Goal: Task Accomplishment & Management: Use online tool/utility

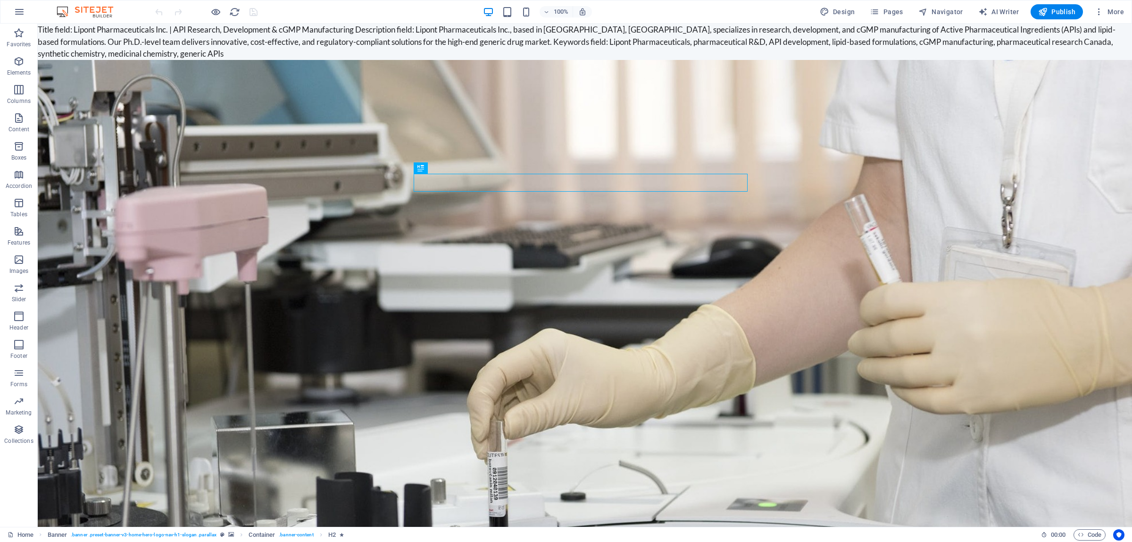
drag, startPoint x: 77, startPoint y: 32, endPoint x: 155, endPoint y: 26, distance: 78.1
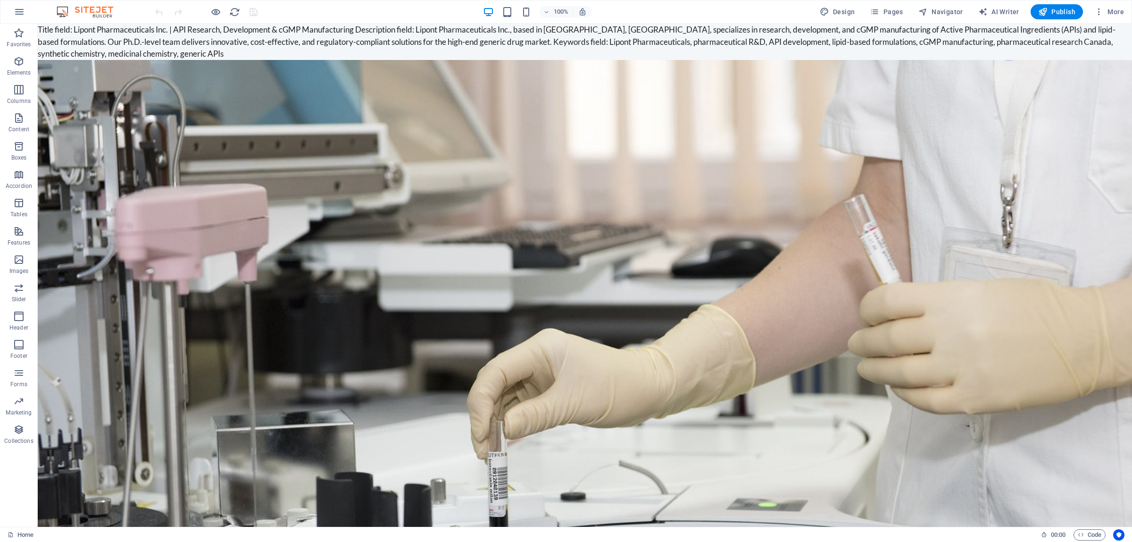
drag, startPoint x: 200, startPoint y: 29, endPoint x: 167, endPoint y: 31, distance: 32.1
drag, startPoint x: 76, startPoint y: 34, endPoint x: 68, endPoint y: 35, distance: 7.6
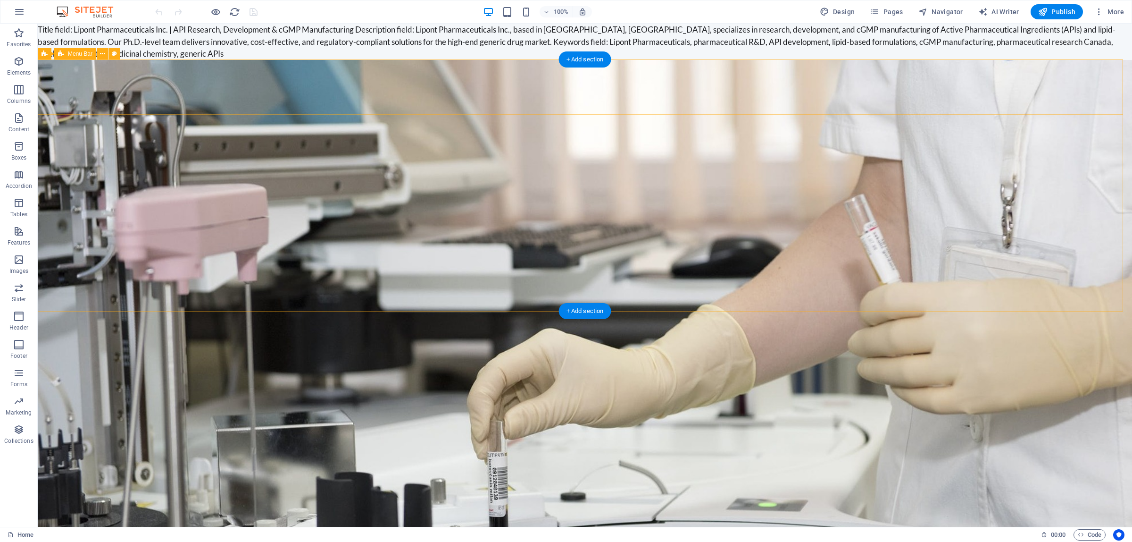
click at [920, 500] on div "Home About Services FAQ Contact" at bounding box center [585, 541] width 1095 height 83
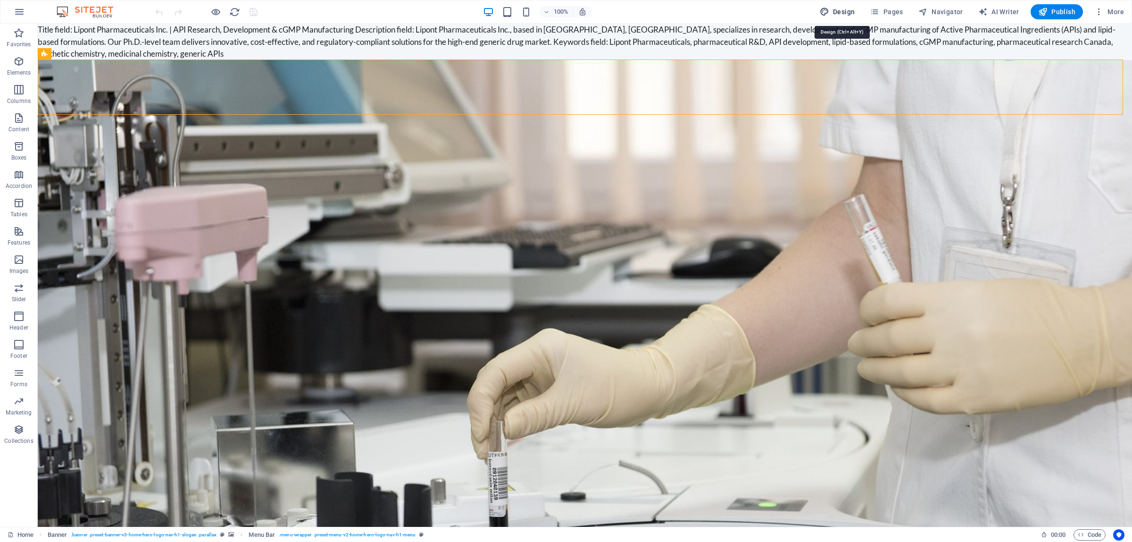
click at [839, 13] on span "Design" at bounding box center [837, 11] width 35 height 9
select select "px"
select select "200"
select select "px"
select select "rem"
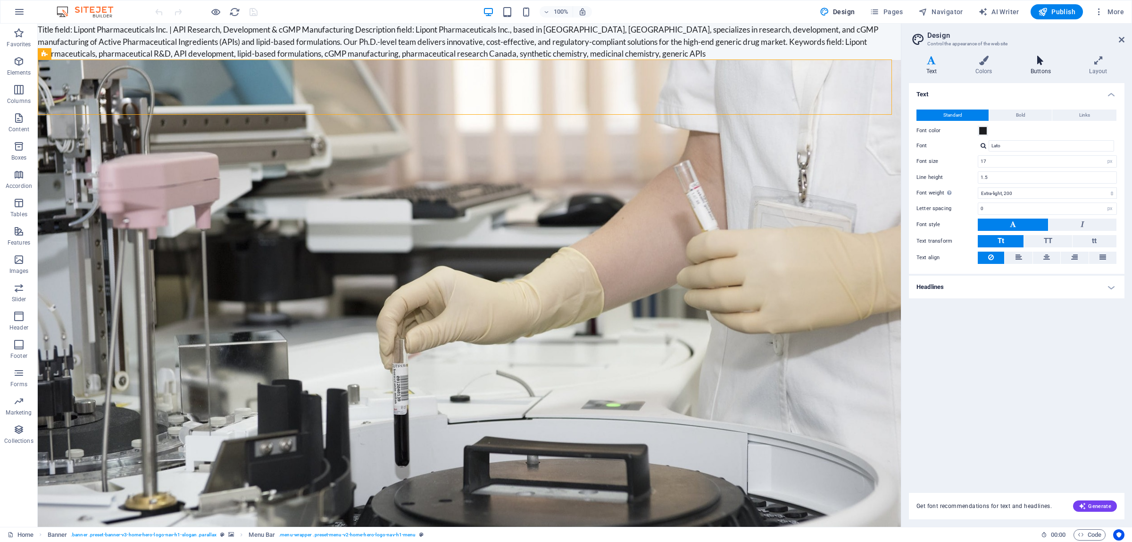
click at [1046, 67] on h4 "Buttons" at bounding box center [1042, 66] width 59 height 20
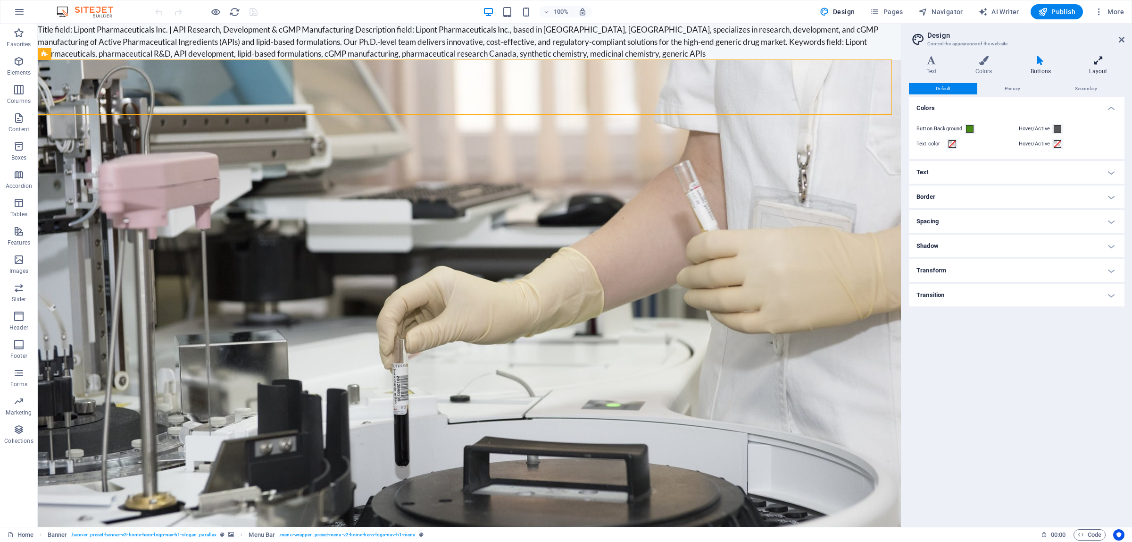
click at [1091, 69] on h4 "Layout" at bounding box center [1098, 66] width 52 height 20
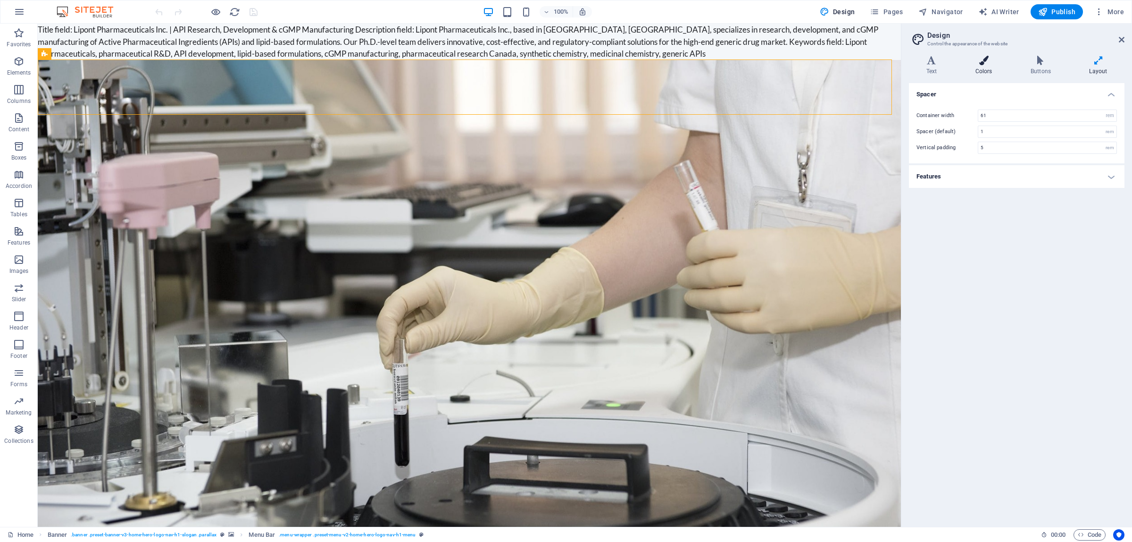
drag, startPoint x: 1055, startPoint y: 67, endPoint x: 1003, endPoint y: 66, distance: 51.9
click at [1053, 67] on h4 "Buttons" at bounding box center [1042, 66] width 59 height 20
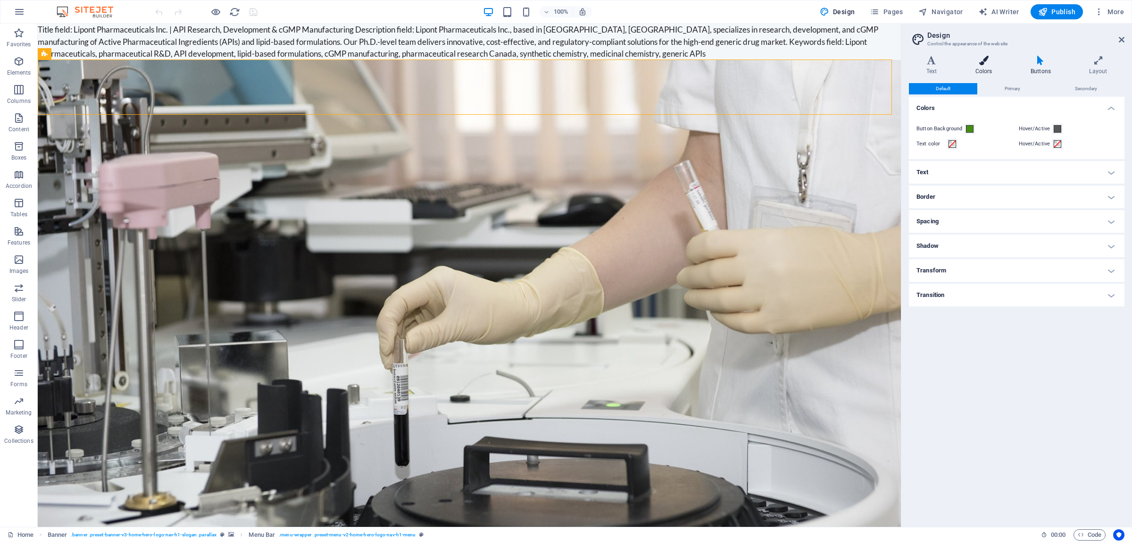
click at [992, 65] on icon at bounding box center [983, 60] width 51 height 9
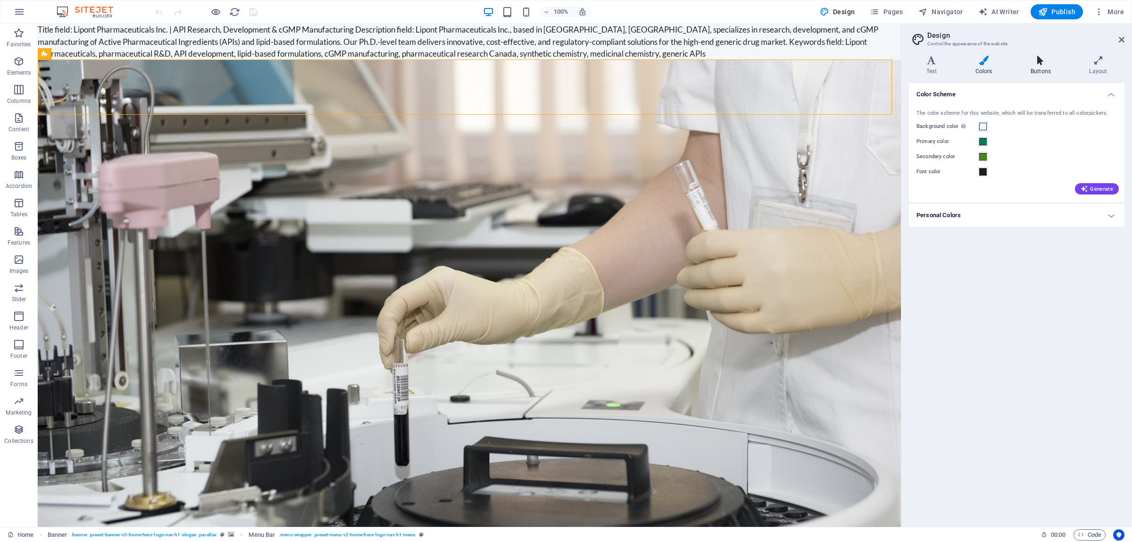
click at [1051, 63] on icon at bounding box center [1040, 60] width 55 height 9
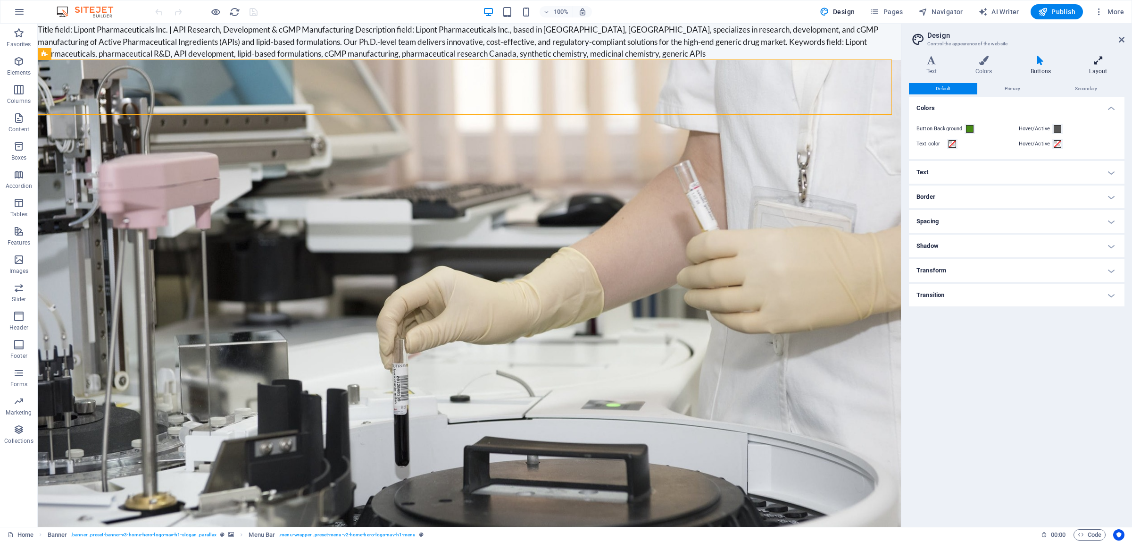
click at [1090, 63] on icon at bounding box center [1098, 60] width 52 height 9
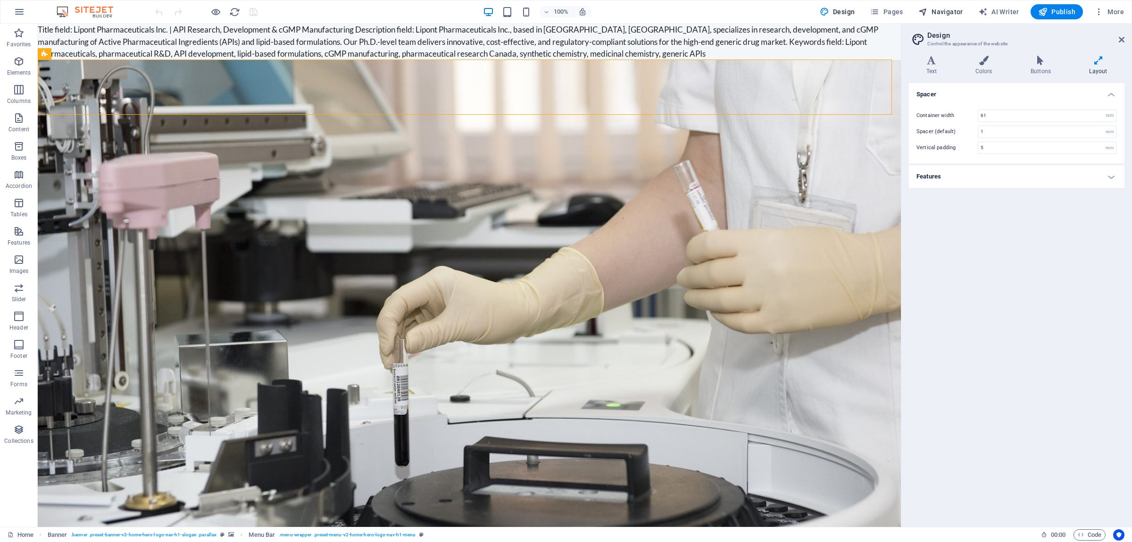
click at [945, 11] on span "Navigator" at bounding box center [941, 11] width 45 height 9
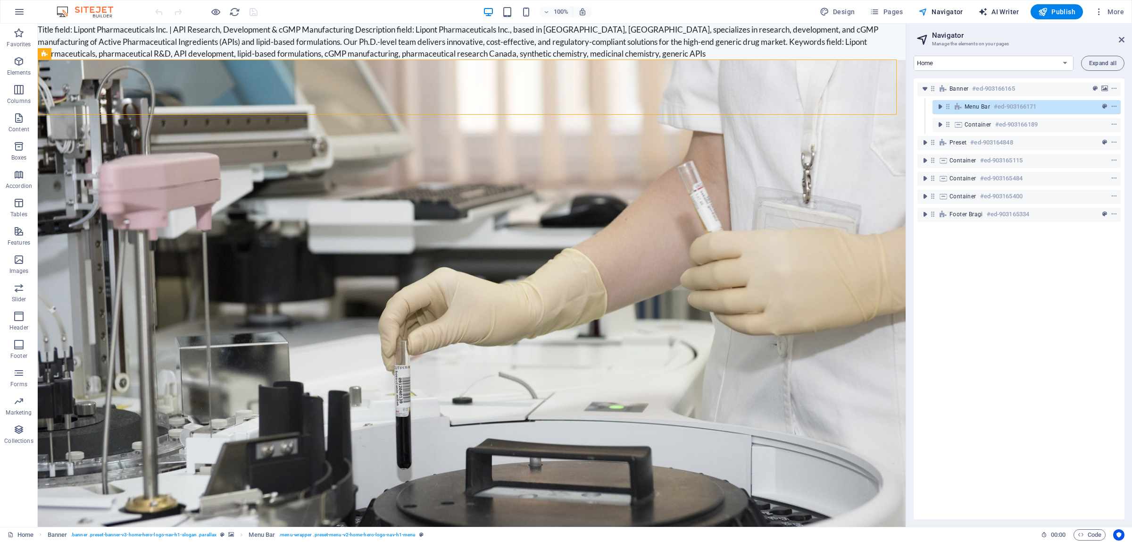
click at [998, 15] on span "AI Writer" at bounding box center [999, 11] width 41 height 9
select select "English"
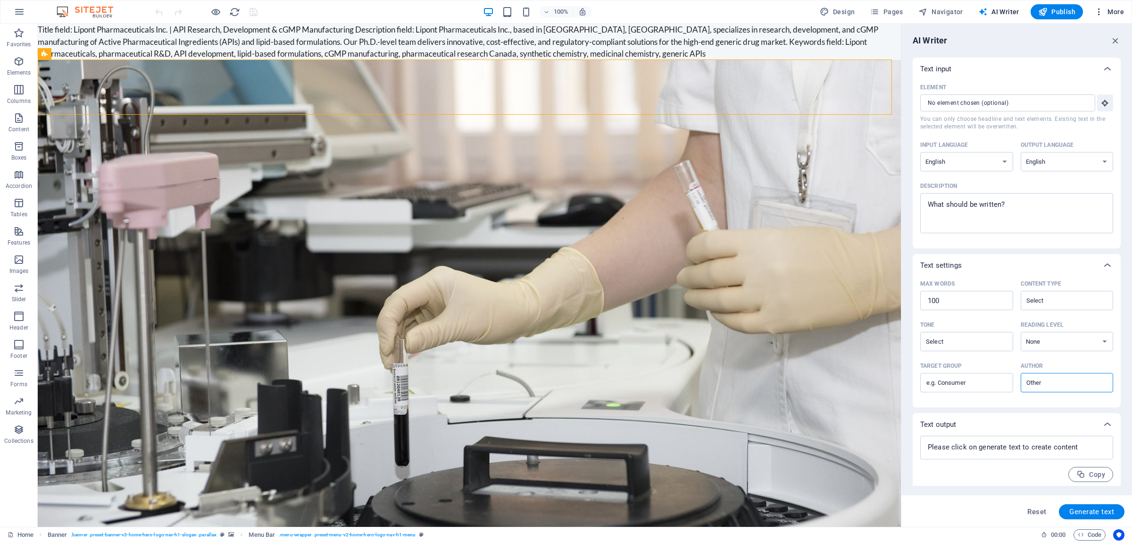
click at [1106, 11] on span "More" at bounding box center [1110, 11] width 30 height 9
click at [1086, 60] on h6 "SEO Settings" at bounding box center [1090, 58] width 56 height 11
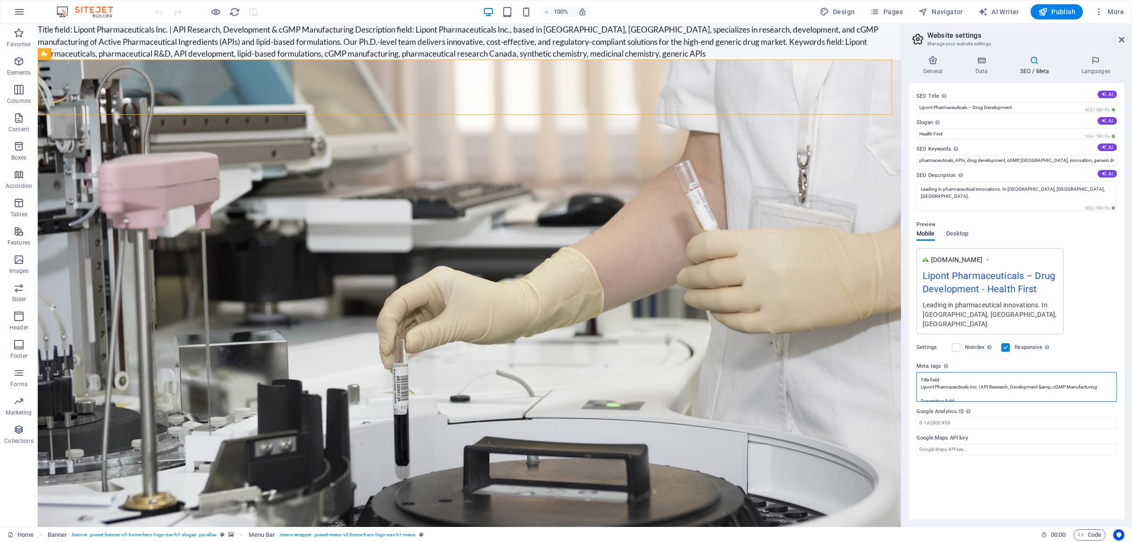
click at [976, 379] on textarea "Title field: Lipont Pharmaceuticals Inc. | API Research, Development &amp; cGMP…" at bounding box center [1017, 387] width 201 height 30
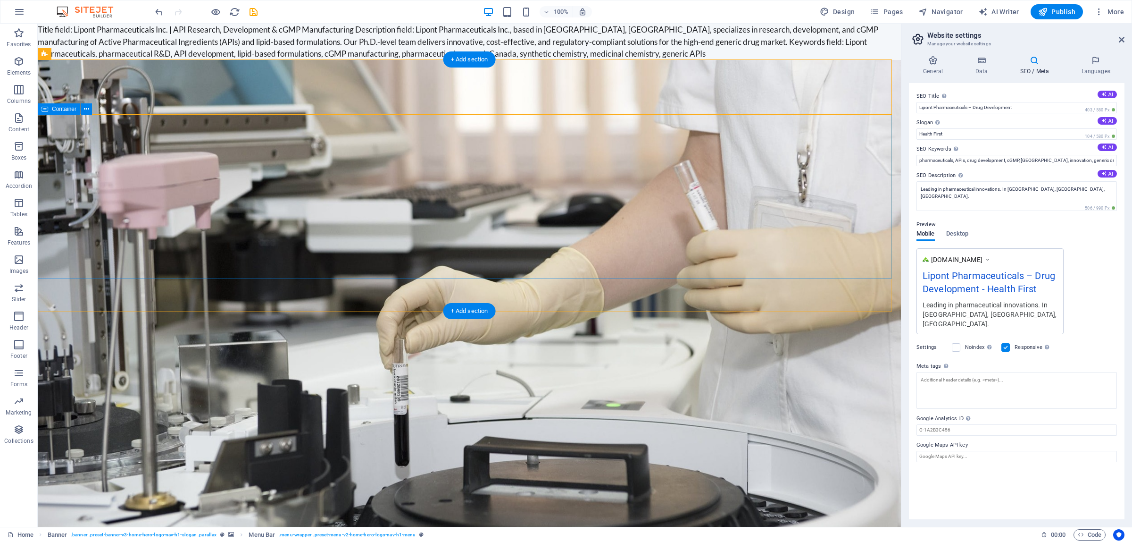
click at [1063, 13] on span "Publish" at bounding box center [1056, 11] width 37 height 9
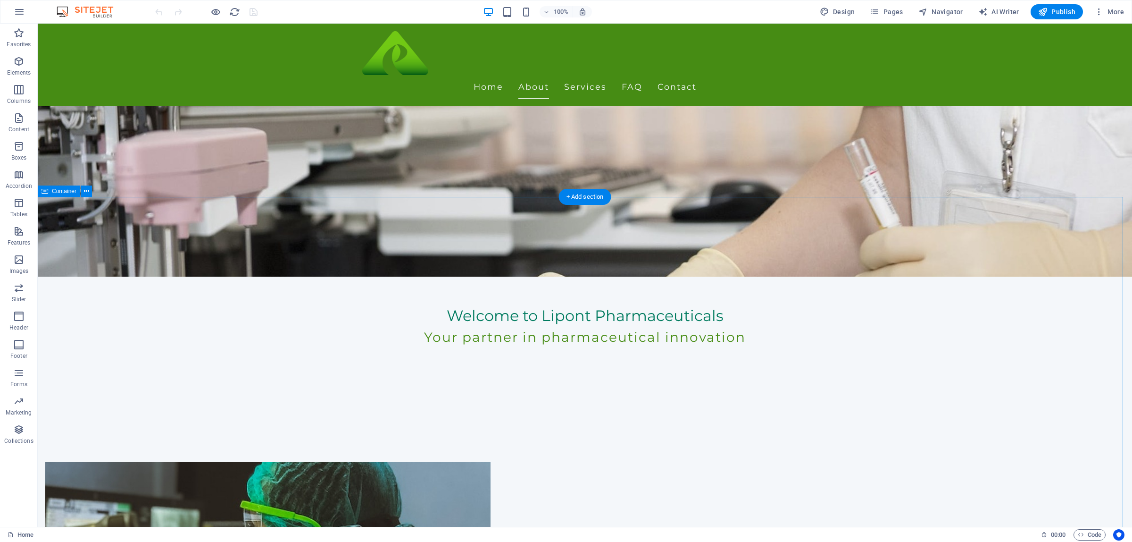
scroll to position [354, 0]
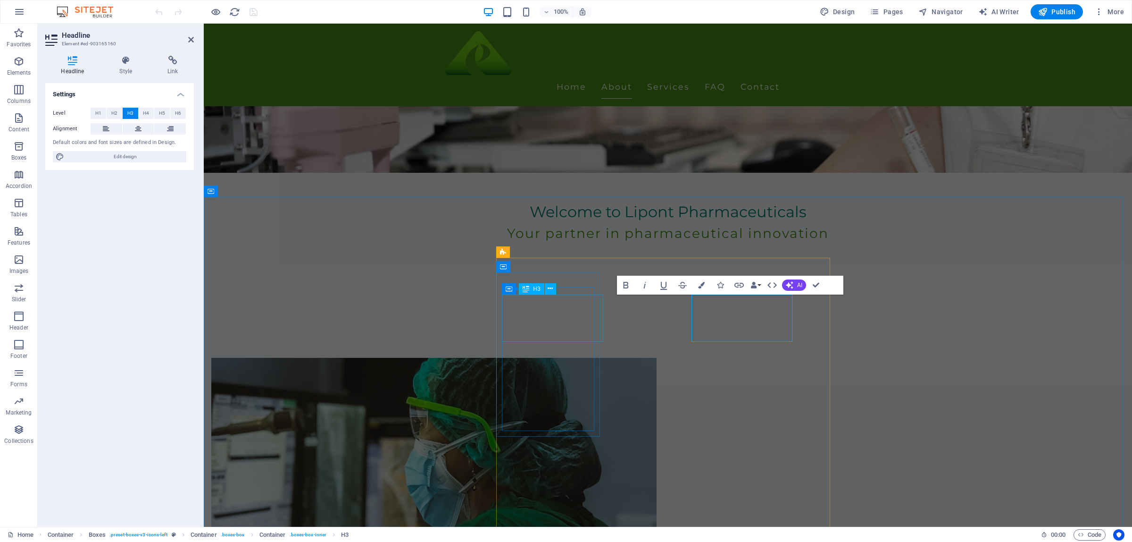
scroll to position [0, 0]
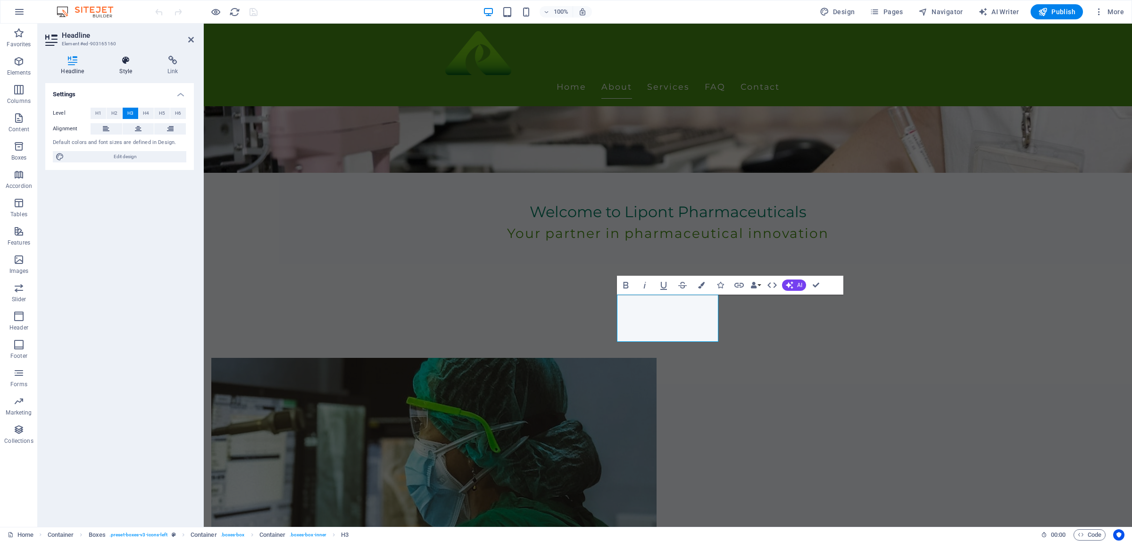
click at [127, 61] on icon at bounding box center [126, 60] width 44 height 9
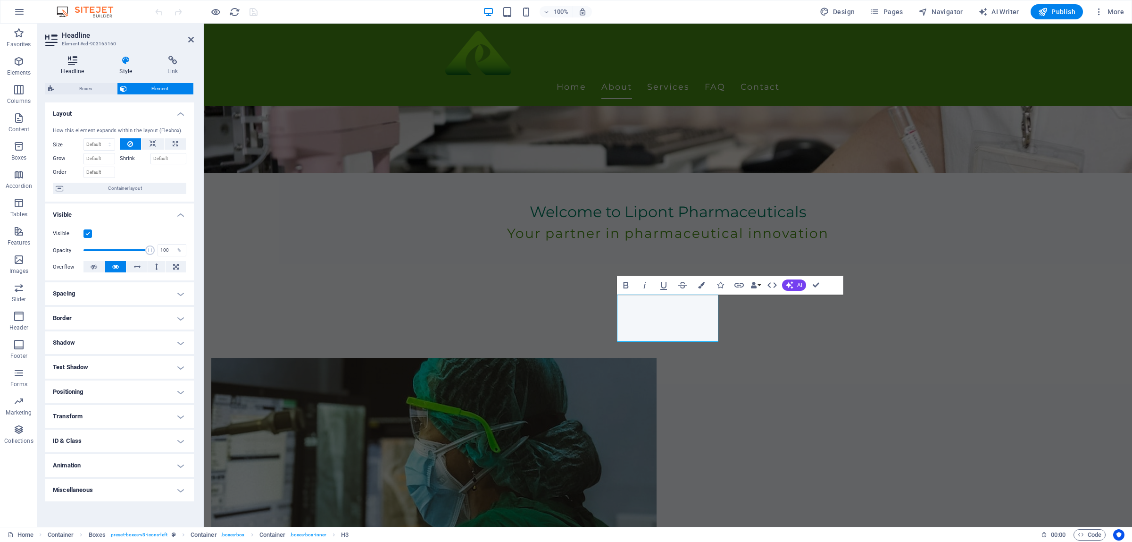
click at [88, 64] on icon at bounding box center [72, 60] width 55 height 9
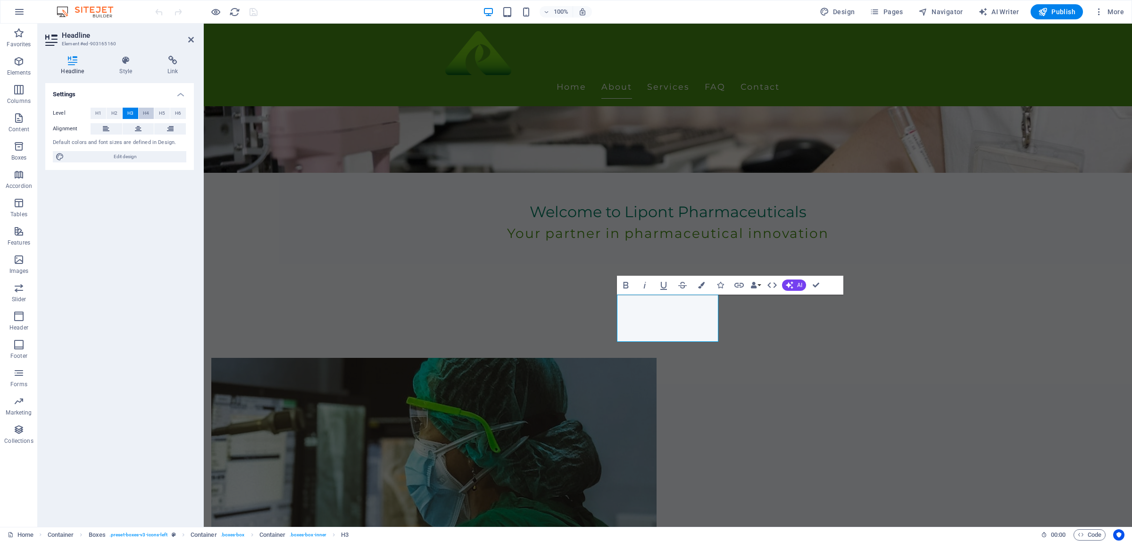
click at [143, 113] on span "H4" at bounding box center [146, 113] width 6 height 11
drag, startPoint x: 554, startPoint y: 313, endPoint x: 720, endPoint y: 314, distance: 166.1
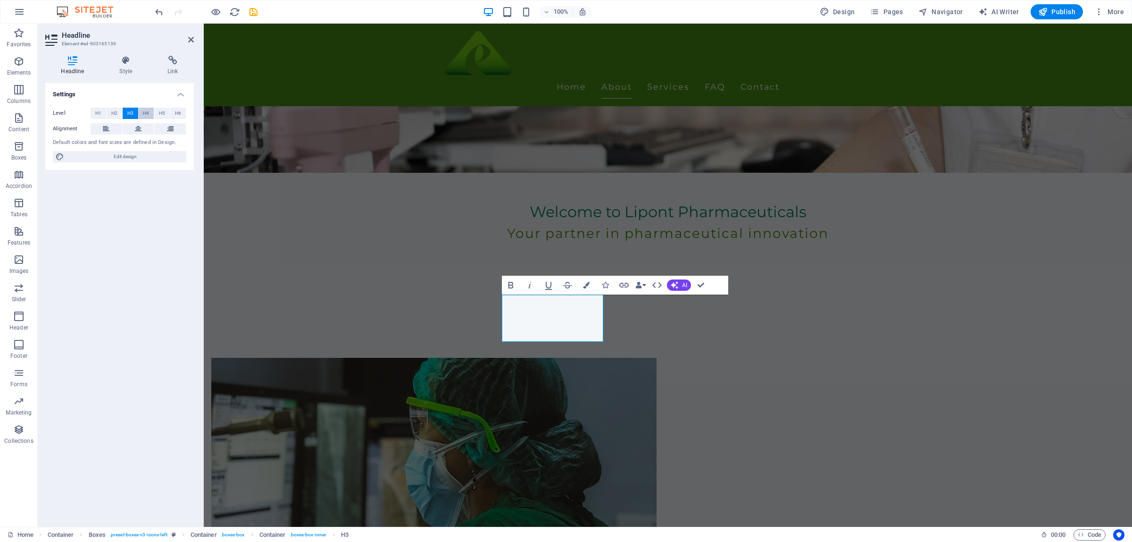
click at [149, 112] on button "H4" at bounding box center [147, 113] width 16 height 11
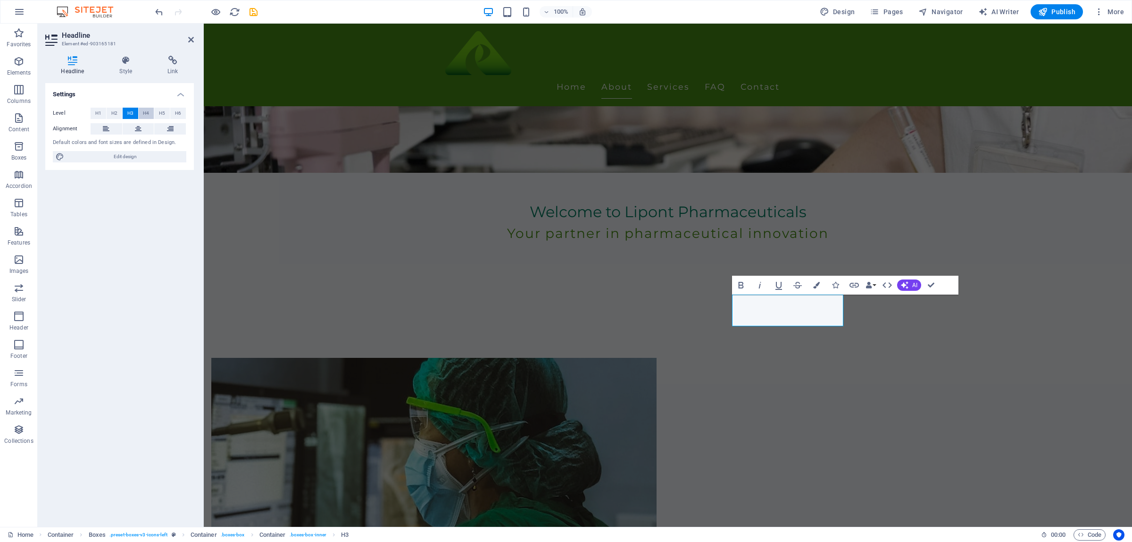
click at [143, 116] on span "H4" at bounding box center [146, 113] width 6 height 11
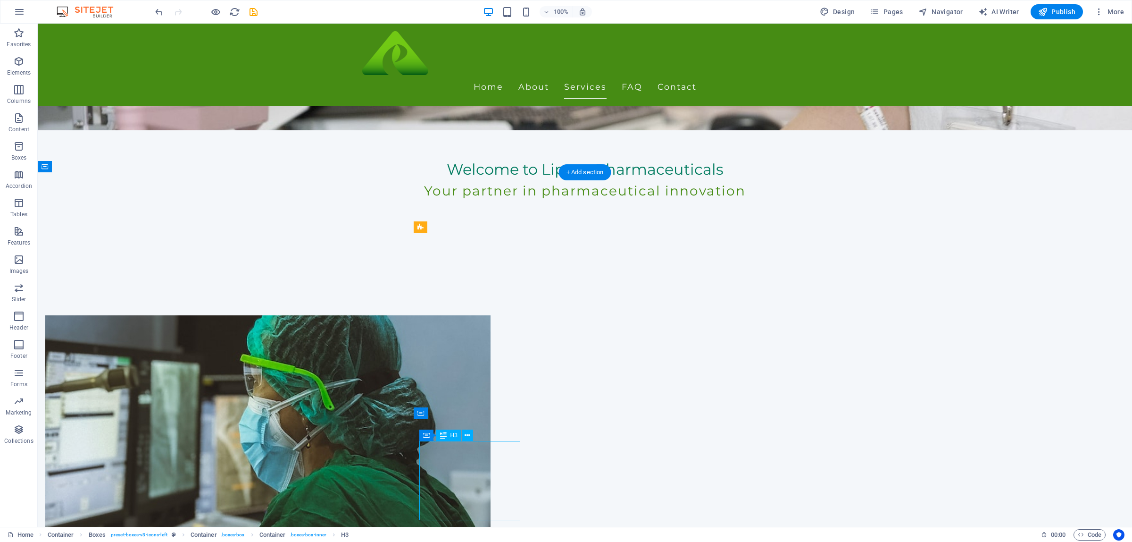
scroll to position [413, 0]
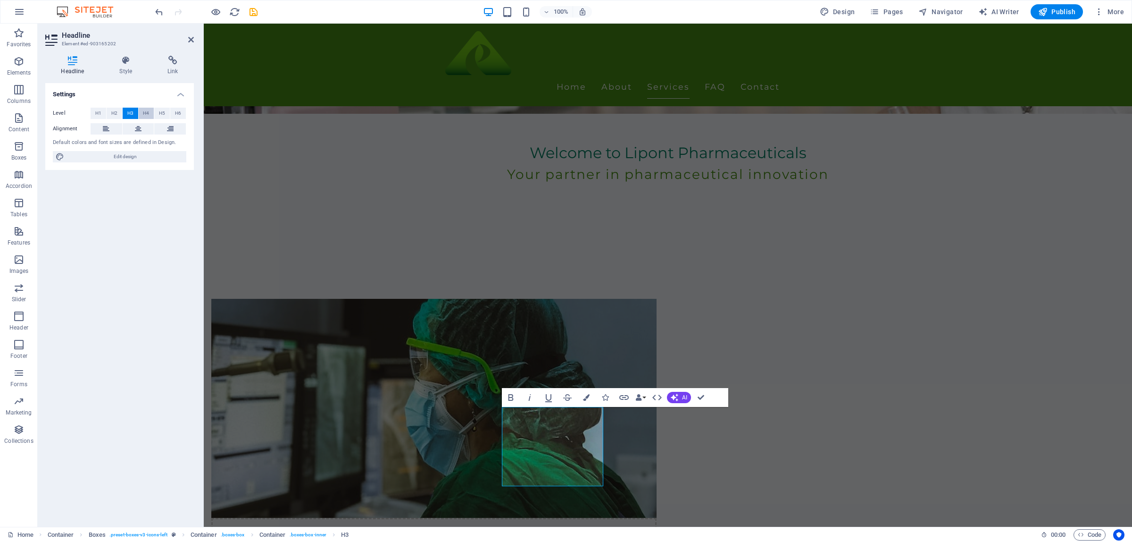
click at [143, 116] on span "H4" at bounding box center [146, 113] width 6 height 11
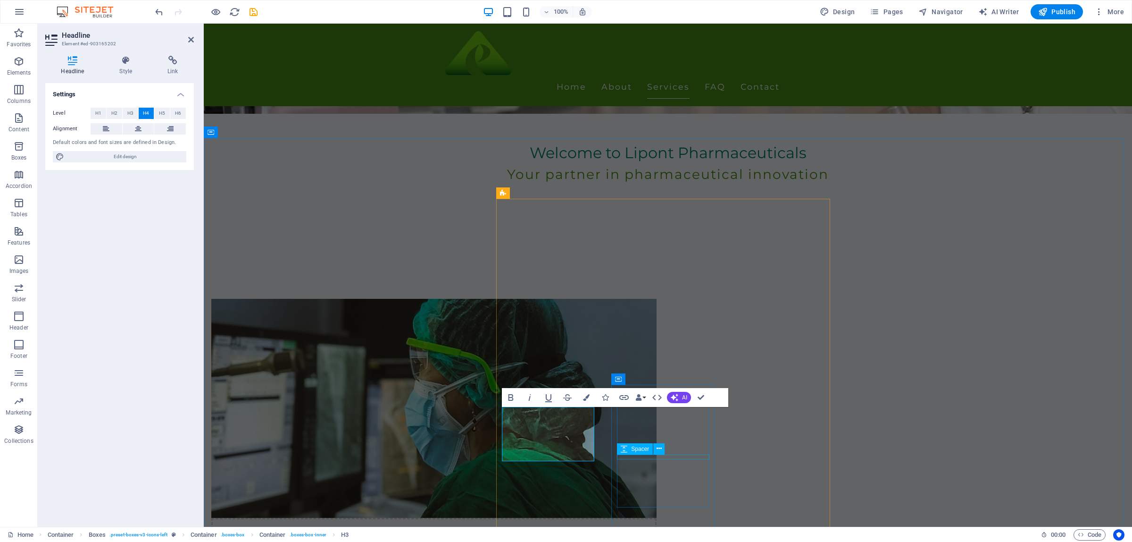
click at [661, 449] on icon at bounding box center [659, 449] width 5 height 10
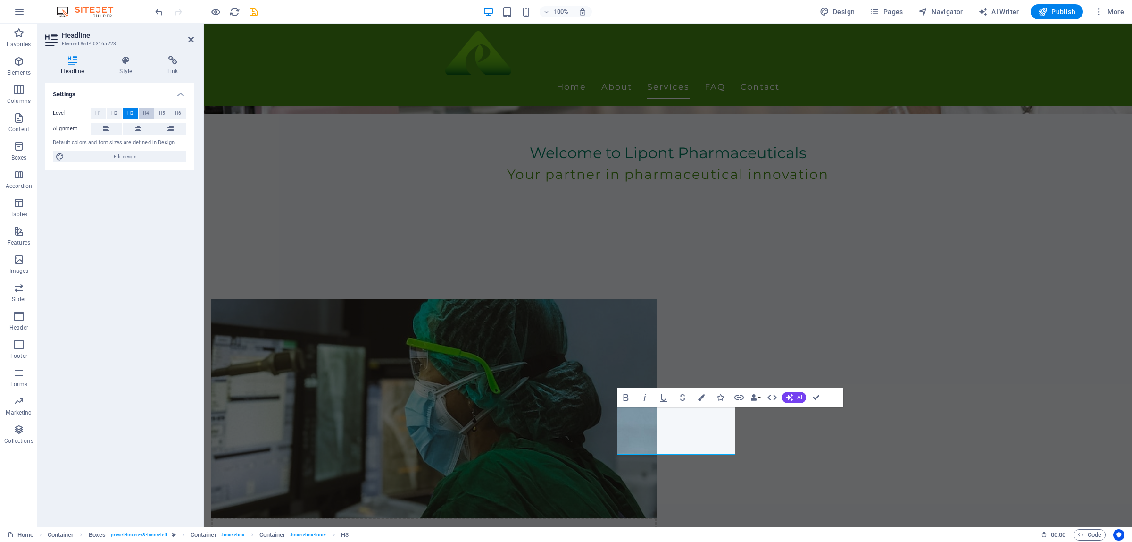
click at [141, 108] on button "H4" at bounding box center [147, 113] width 16 height 11
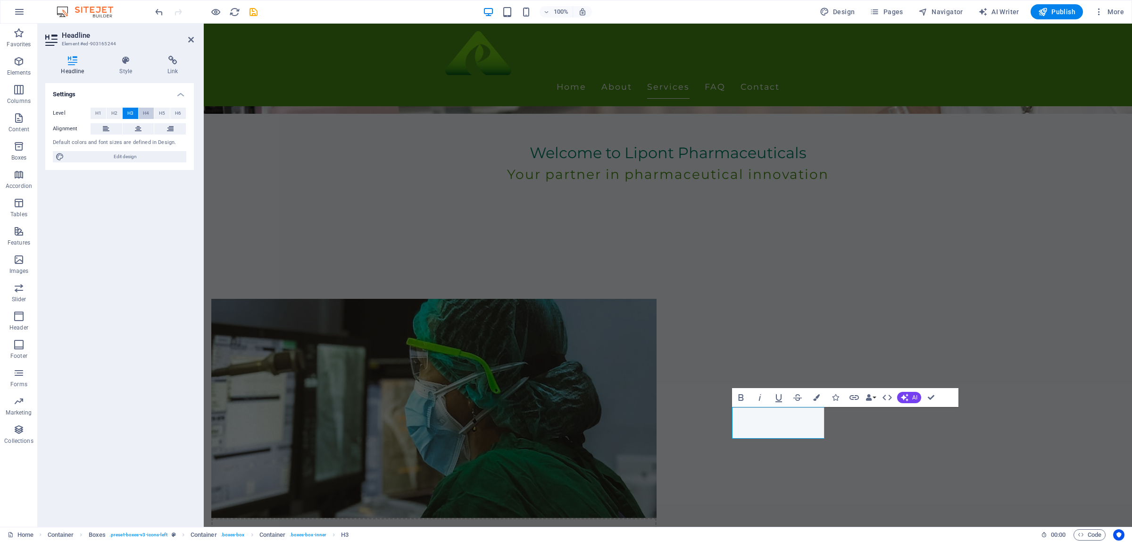
click at [146, 111] on span "H4" at bounding box center [146, 113] width 6 height 11
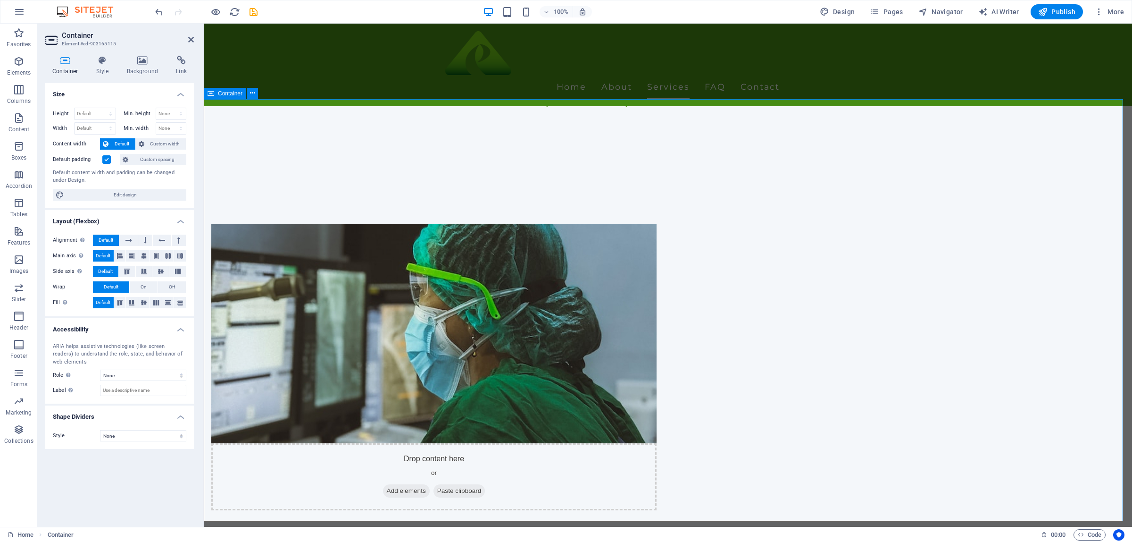
scroll to position [531, 0]
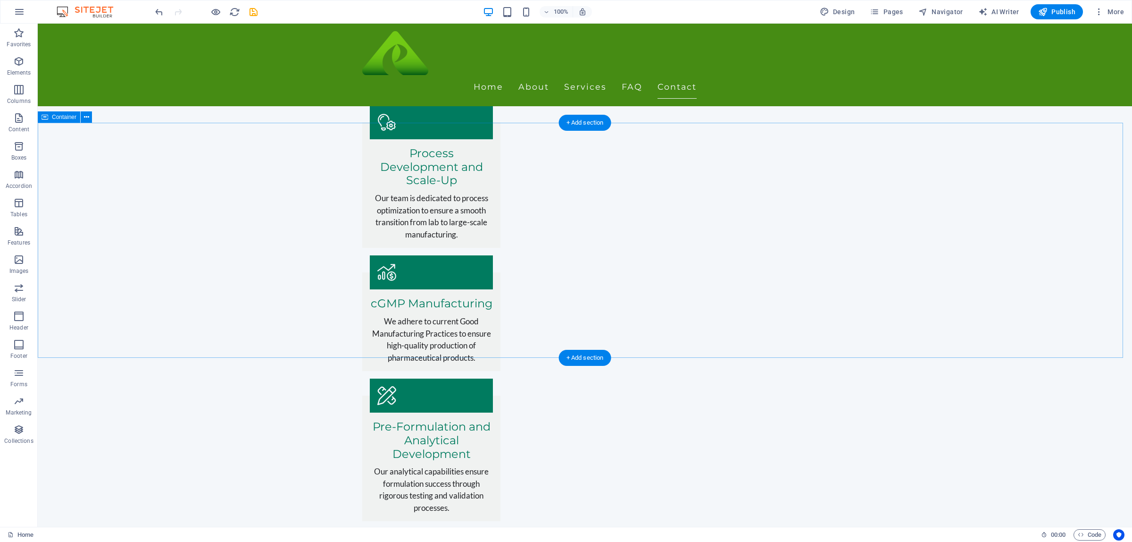
scroll to position [1333, 0]
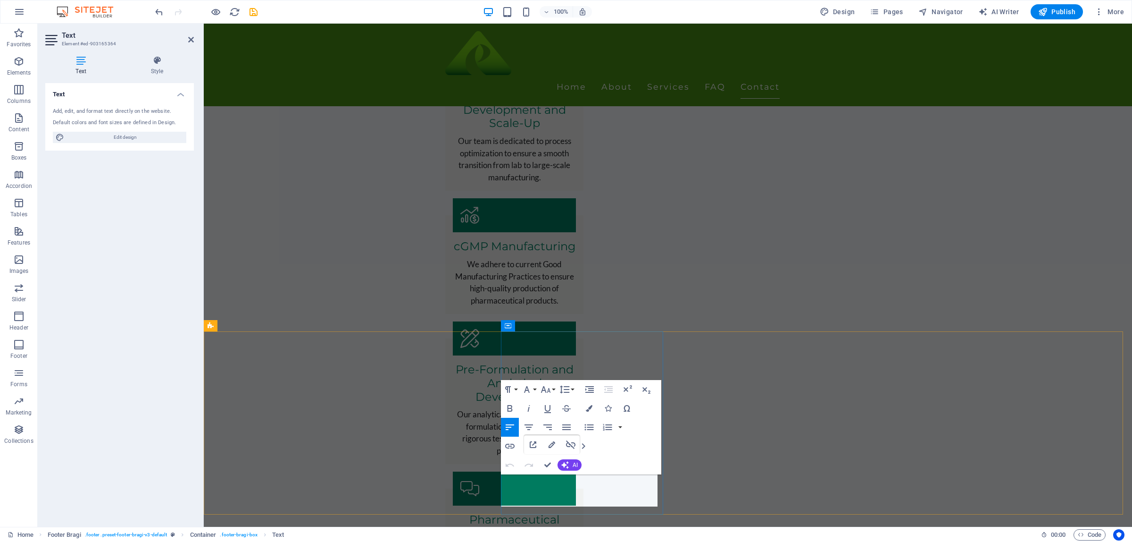
scroll to position [1346, 0]
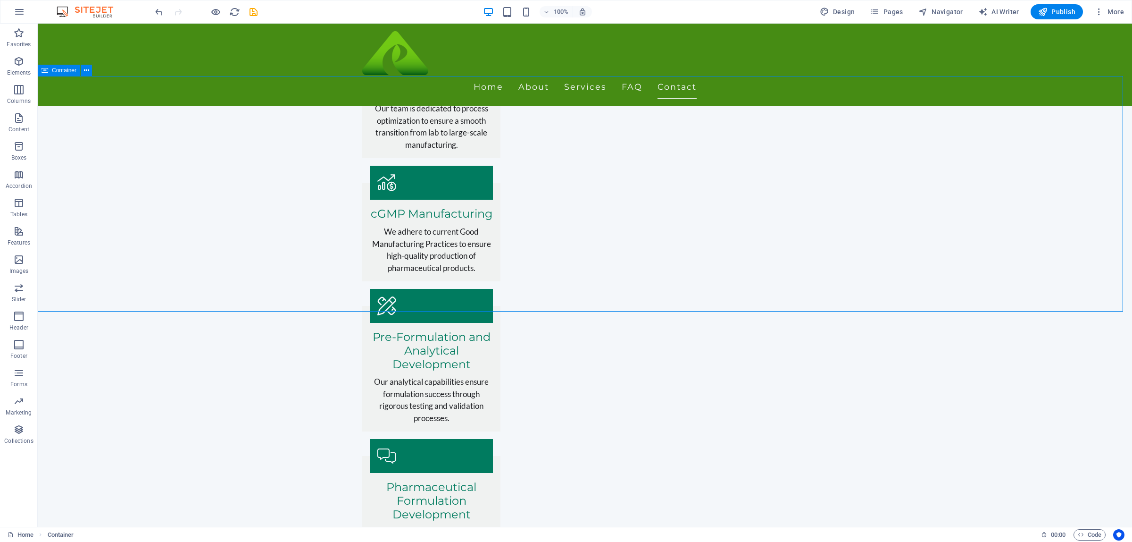
scroll to position [1333, 0]
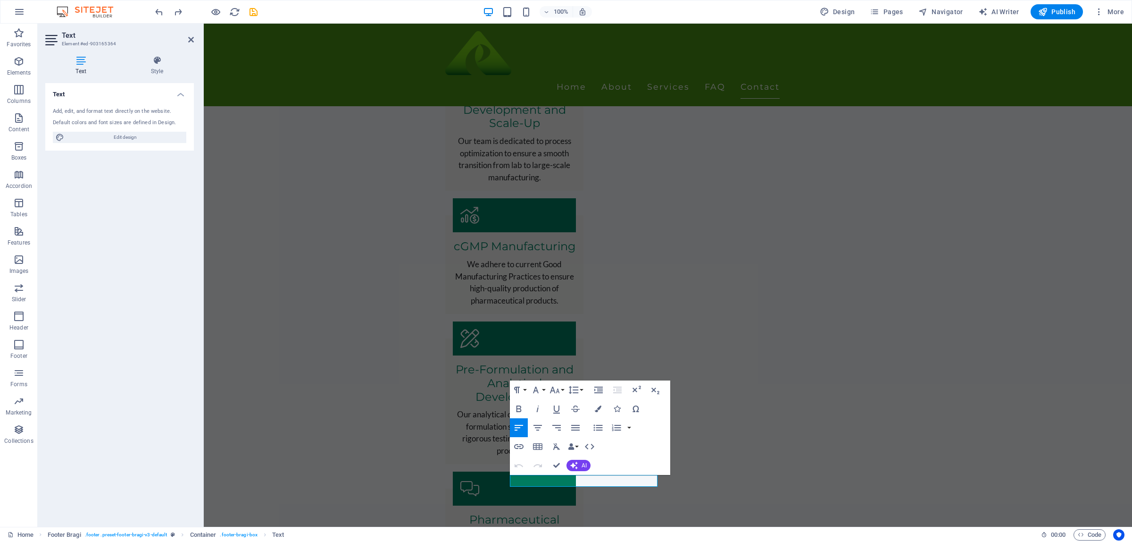
click at [88, 65] on h4 "Text" at bounding box center [82, 66] width 75 height 20
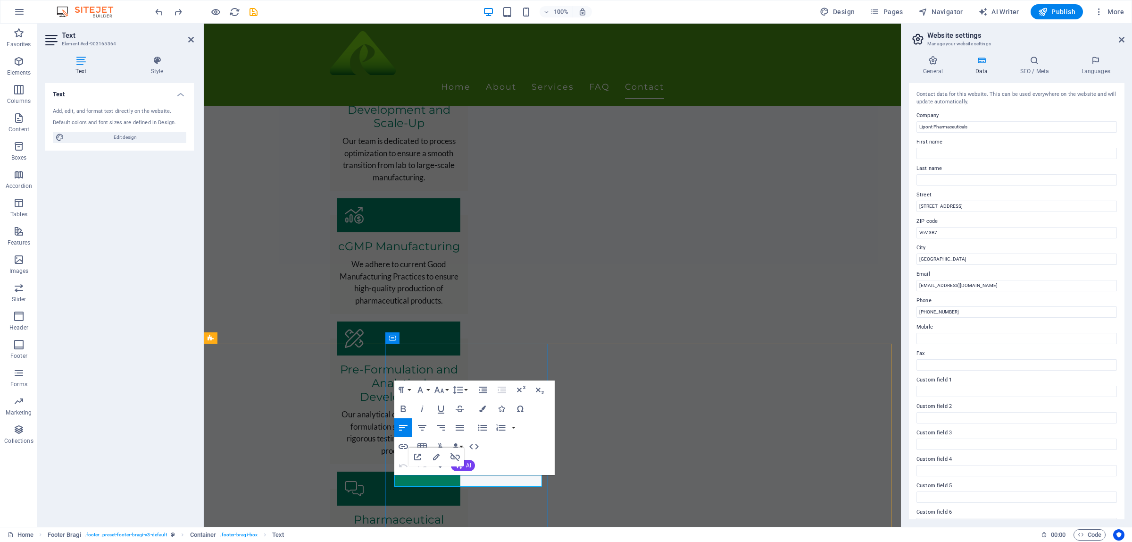
click at [435, 477] on div "Text" at bounding box center [417, 481] width 46 height 12
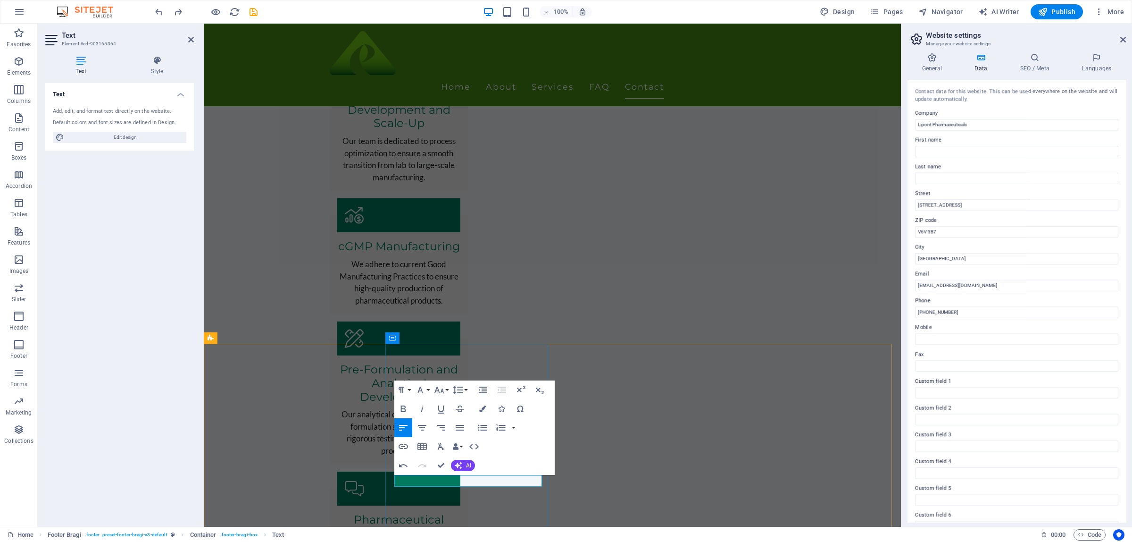
scroll to position [0, 2]
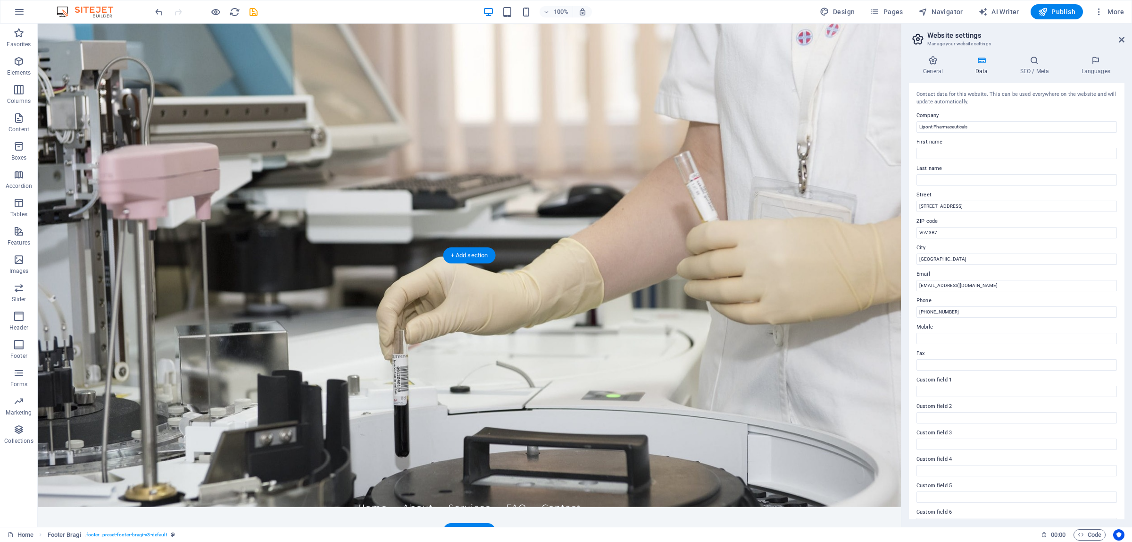
scroll to position [0, 0]
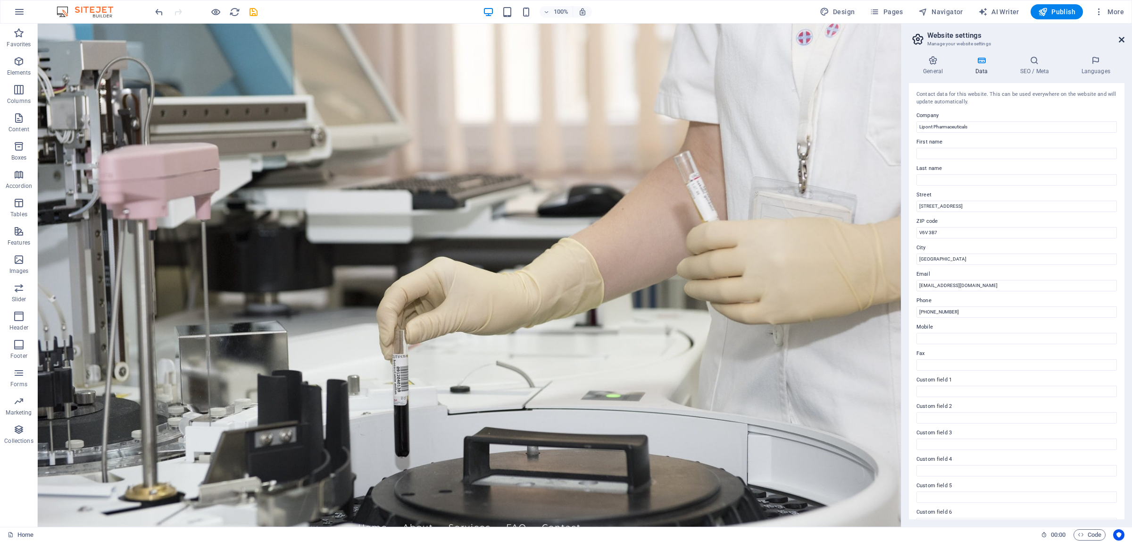
click at [1121, 36] on icon at bounding box center [1122, 40] width 6 height 8
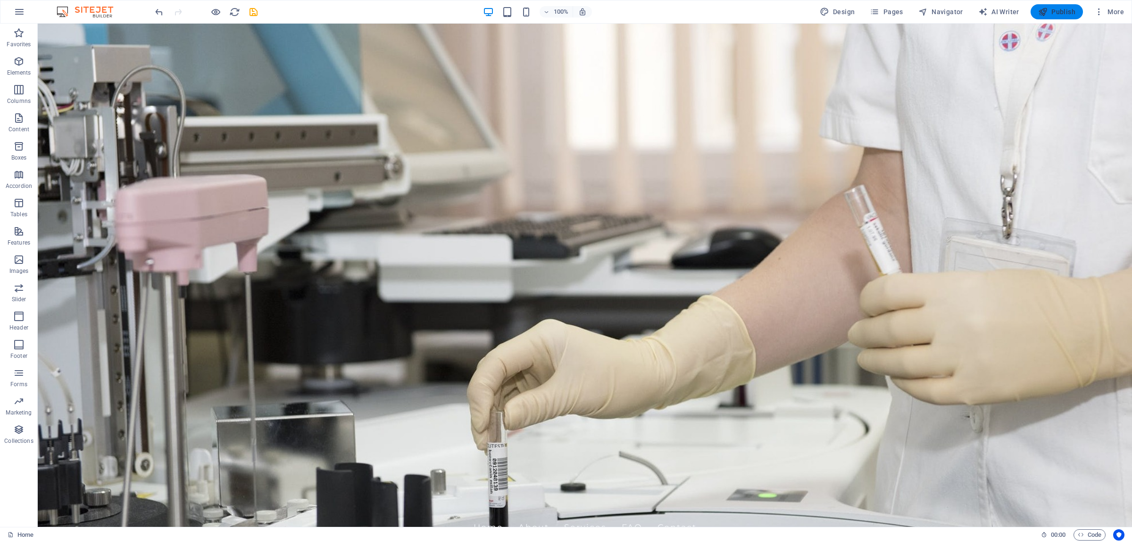
click at [1051, 8] on span "Publish" at bounding box center [1056, 11] width 37 height 9
